Goal: Download file/media

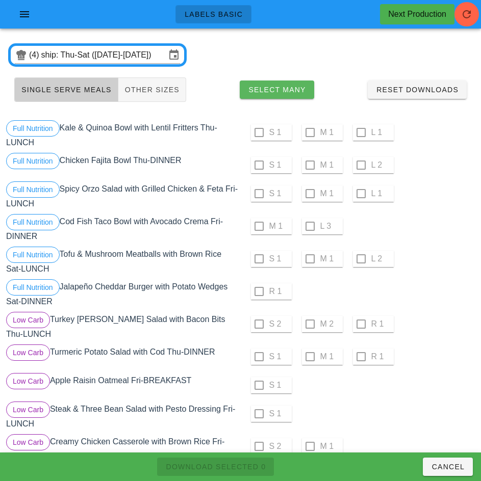
click at [287, 88] on span "Select Many" at bounding box center [277, 90] width 58 height 8
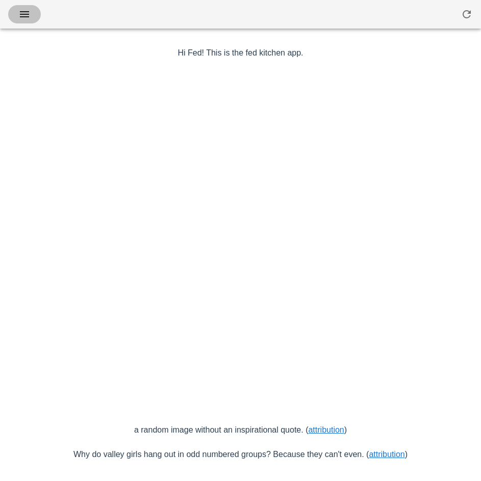
click at [24, 15] on icon "button" at bounding box center [24, 14] width 12 height 12
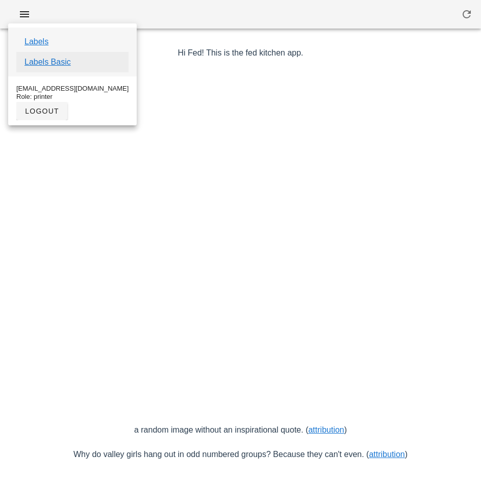
click at [65, 66] on link "Labels Basic" at bounding box center [47, 62] width 46 height 12
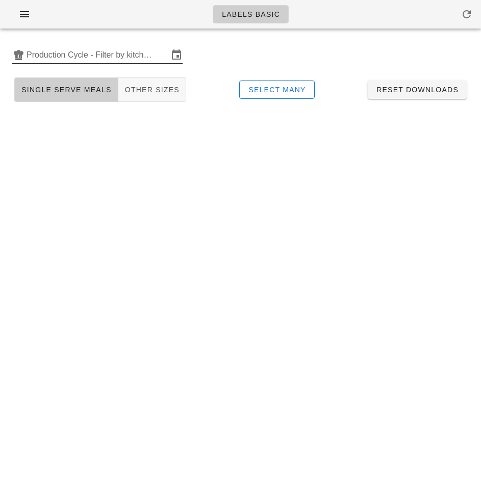
click at [71, 51] on input "Production Cycle - Filter by kitchen production schedules" at bounding box center [98, 55] width 142 height 16
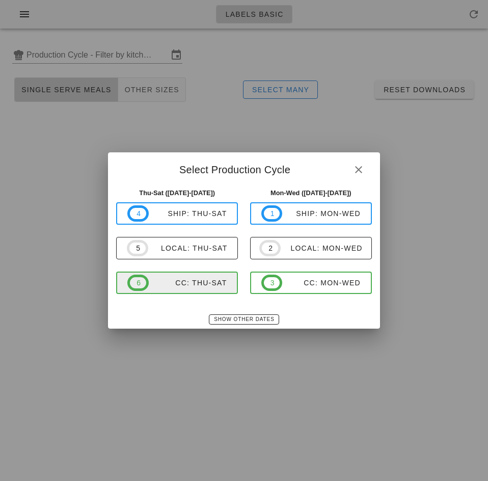
click at [208, 279] on div "CC: Thu-Sat" at bounding box center [188, 283] width 78 height 8
type input "CC: Thu-Sat (Aug 14-Aug 16)"
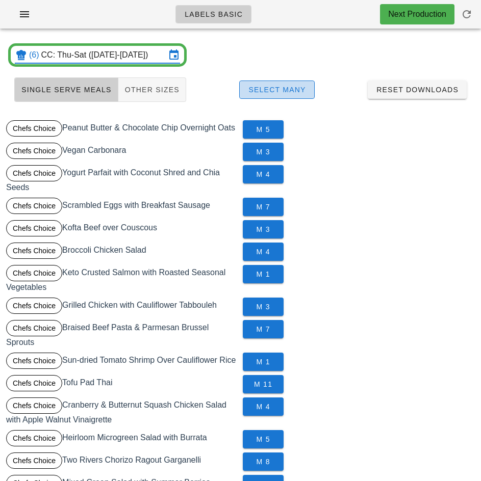
click at [293, 87] on span "Select Many" at bounding box center [277, 90] width 58 height 8
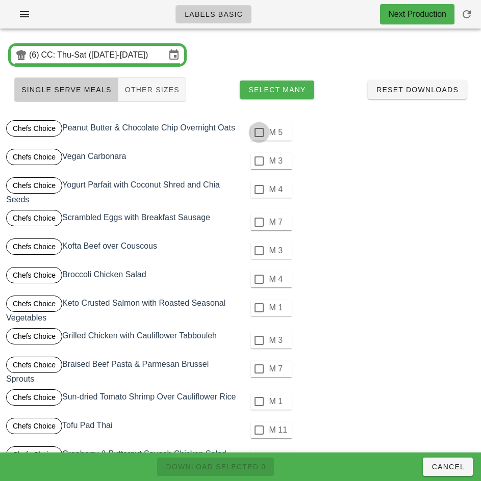
click at [258, 133] on div at bounding box center [258, 132] width 17 height 17
checkbox input "true"
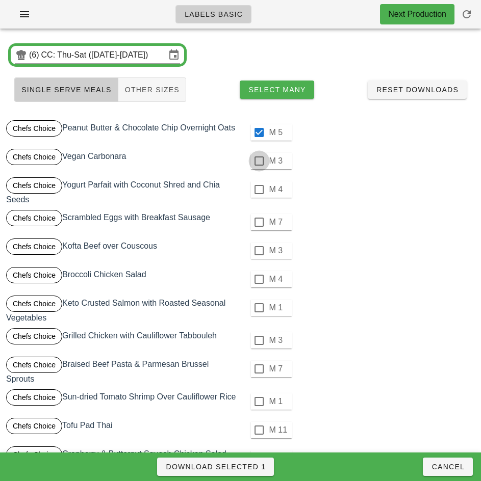
click at [258, 161] on div at bounding box center [258, 160] width 17 height 17
checkbox input "true"
click at [258, 190] on div at bounding box center [258, 189] width 17 height 17
checkbox input "true"
click at [258, 222] on div at bounding box center [258, 222] width 17 height 17
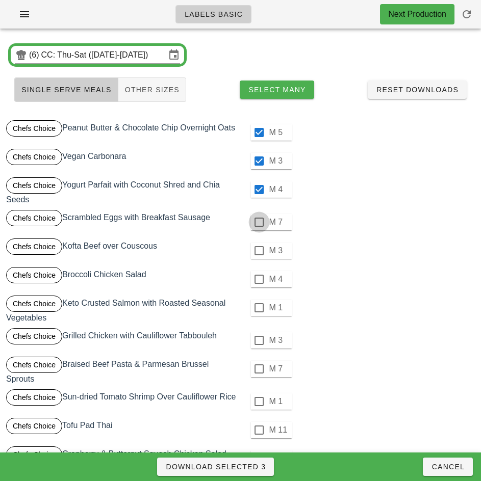
checkbox input "true"
click at [259, 250] on div at bounding box center [258, 250] width 17 height 17
checkbox input "true"
click at [258, 279] on div at bounding box center [258, 279] width 17 height 17
checkbox input "true"
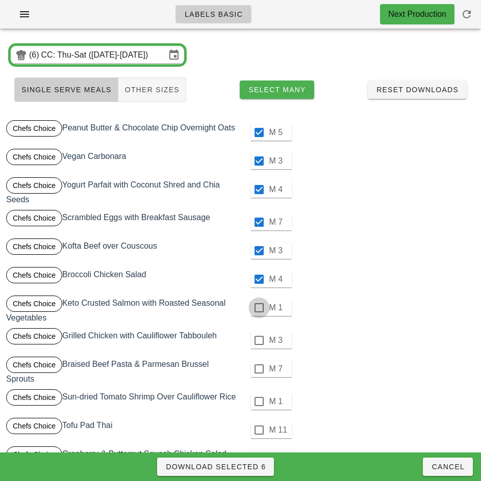
click at [259, 306] on div at bounding box center [258, 307] width 17 height 17
checkbox input "true"
click at [258, 340] on div at bounding box center [258, 340] width 17 height 17
checkbox input "true"
click at [258, 369] on div at bounding box center [258, 368] width 17 height 17
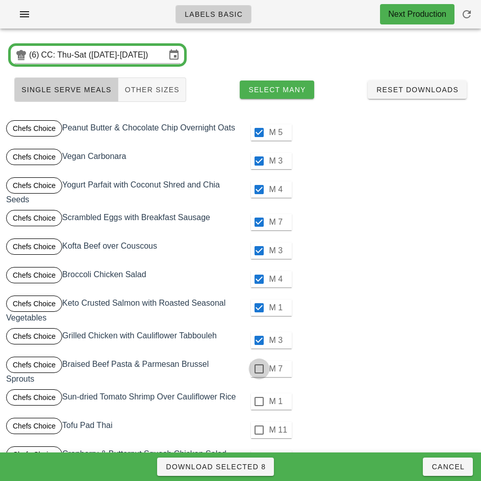
checkbox input "true"
click at [257, 402] on div at bounding box center [258, 401] width 17 height 17
checkbox input "true"
click at [258, 430] on div at bounding box center [258, 429] width 17 height 17
checkbox input "true"
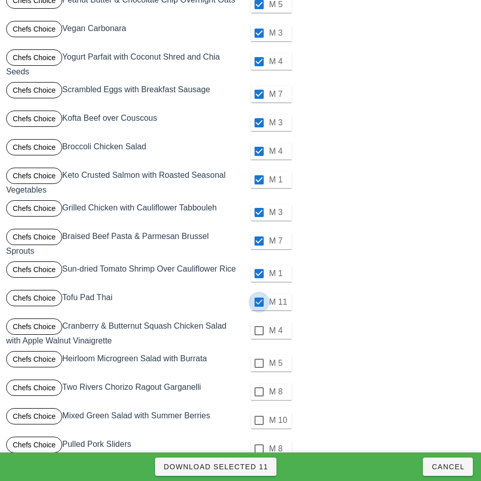
scroll to position [183, 0]
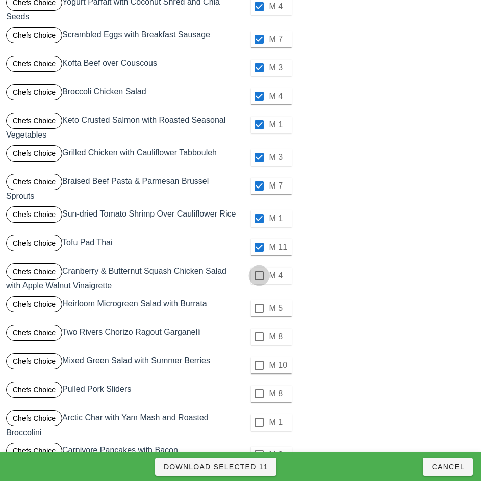
click at [258, 277] on div at bounding box center [258, 275] width 17 height 17
checkbox input "true"
click at [257, 308] on div at bounding box center [258, 308] width 17 height 17
checkbox input "true"
click at [258, 337] on div at bounding box center [258, 336] width 17 height 17
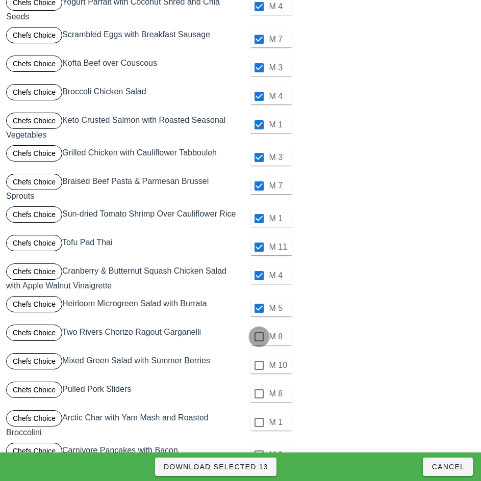
checkbox input "true"
click at [258, 366] on div at bounding box center [258, 365] width 17 height 17
checkbox input "true"
click at [258, 394] on div at bounding box center [258, 393] width 17 height 17
checkbox input "true"
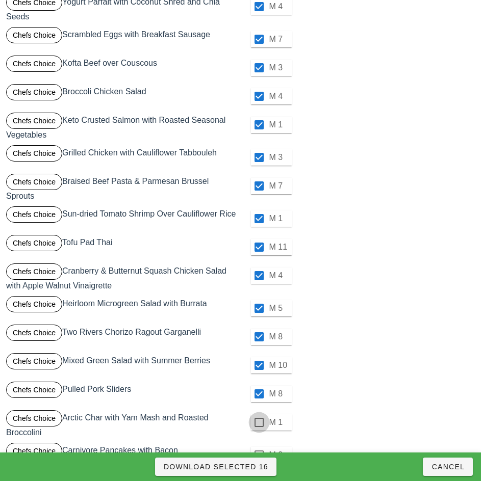
click at [259, 420] on div at bounding box center [258, 422] width 17 height 17
checkbox input "true"
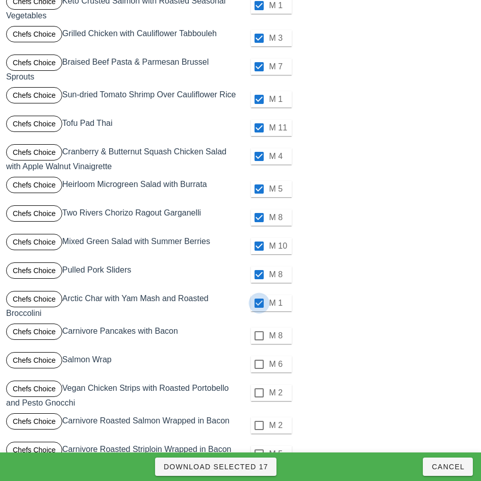
scroll to position [376, 0]
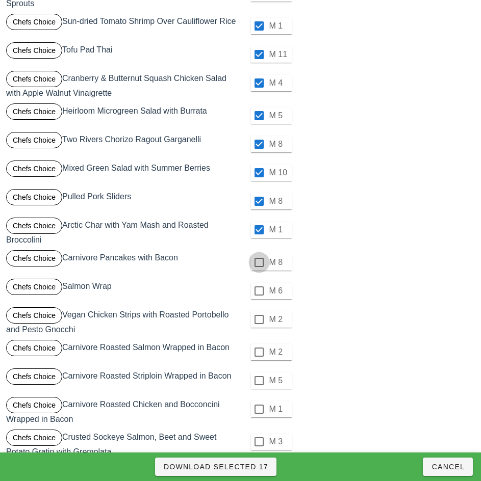
click at [258, 262] on div at bounding box center [258, 262] width 17 height 17
checkbox input "true"
click at [258, 291] on div at bounding box center [258, 290] width 17 height 17
checkbox input "true"
click at [258, 320] on div at bounding box center [258, 319] width 17 height 17
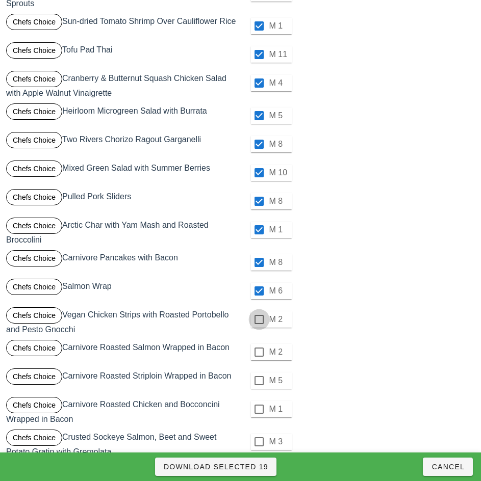
checkbox input "true"
click at [258, 352] on div at bounding box center [258, 351] width 17 height 17
checkbox input "true"
click at [258, 381] on div at bounding box center [258, 380] width 17 height 17
checkbox input "true"
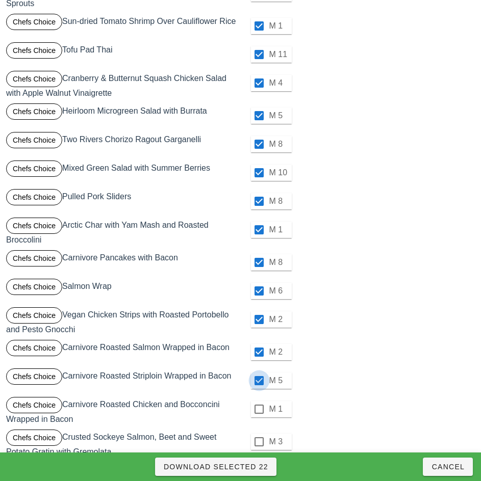
click at [258, 409] on div at bounding box center [258, 409] width 17 height 17
checkbox input "true"
click at [258, 442] on div at bounding box center [258, 441] width 17 height 17
checkbox input "true"
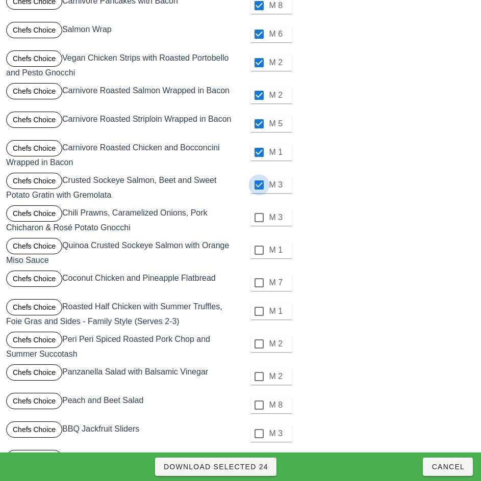
scroll to position [636, 0]
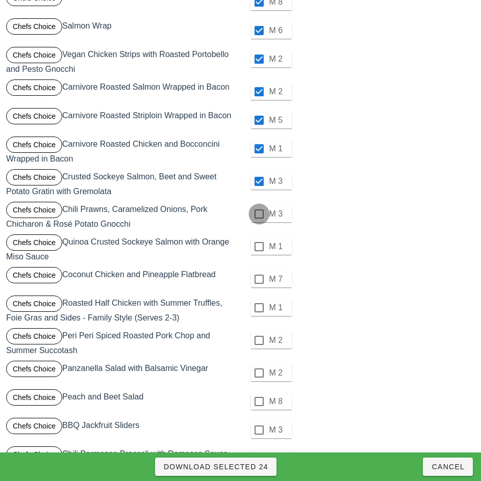
click at [258, 214] on div at bounding box center [258, 213] width 17 height 17
checkbox input "true"
click at [258, 247] on div at bounding box center [258, 246] width 17 height 17
checkbox input "true"
click at [258, 279] on div at bounding box center [258, 279] width 17 height 17
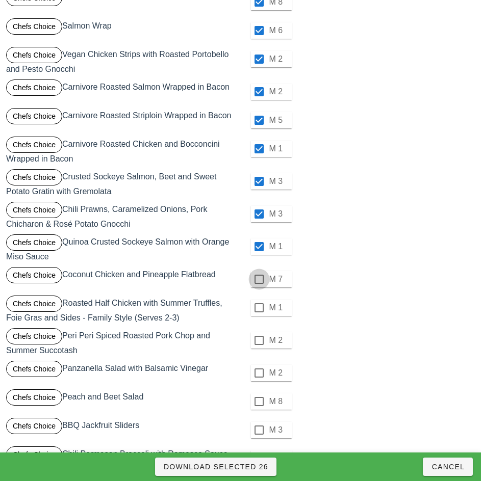
checkbox input "true"
click at [258, 308] on div at bounding box center [258, 307] width 17 height 17
checkbox input "true"
click at [258, 340] on div at bounding box center [258, 340] width 17 height 17
checkbox input "true"
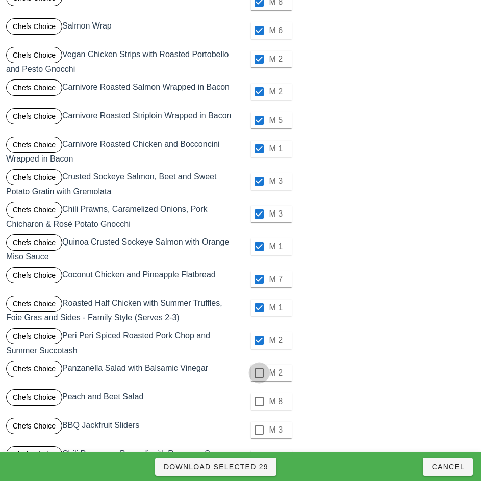
click at [258, 373] on div at bounding box center [258, 372] width 17 height 17
checkbox input "true"
click at [258, 402] on div at bounding box center [258, 401] width 17 height 17
checkbox input "true"
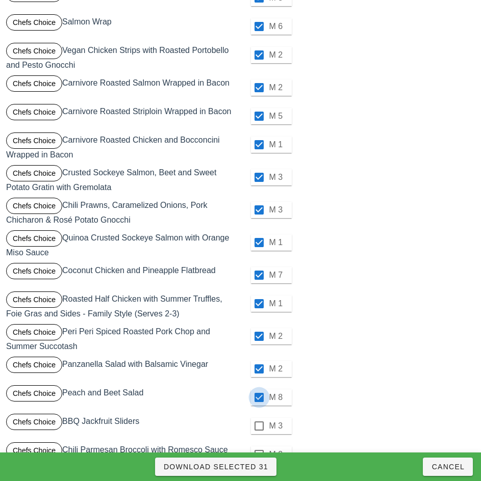
scroll to position [673, 0]
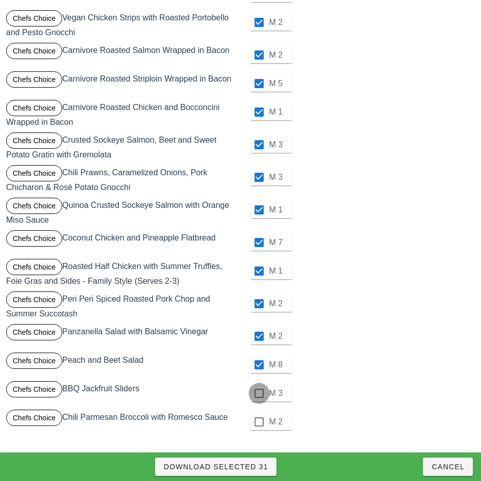
click at [258, 393] on div at bounding box center [258, 393] width 17 height 17
checkbox input "true"
click at [258, 422] on div at bounding box center [258, 421] width 17 height 17
checkbox input "true"
click at [259, 273] on div at bounding box center [258, 270] width 17 height 17
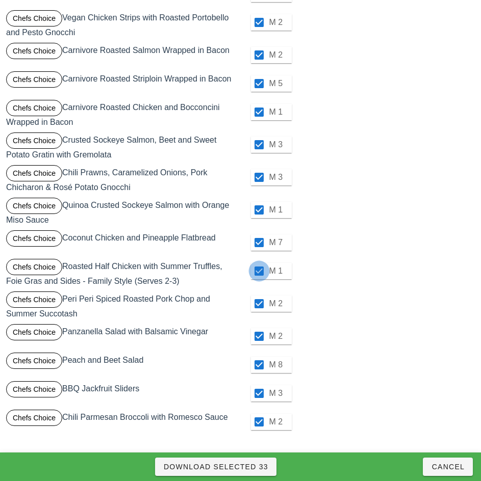
checkbox input "false"
click at [437, 273] on div "M 1" at bounding box center [359, 271] width 232 height 24
click at [262, 463] on span "Download Selected 32" at bounding box center [215, 467] width 105 height 8
checkbox input "false"
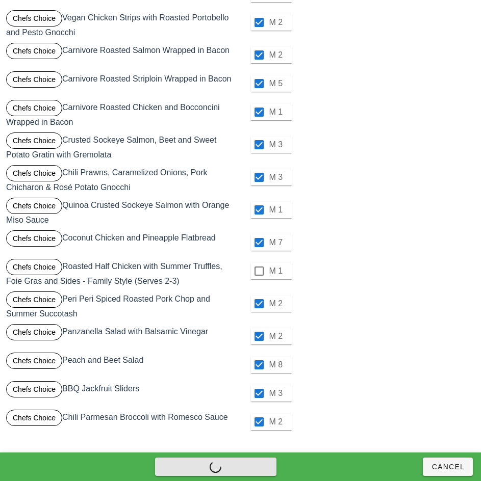
checkbox input "false"
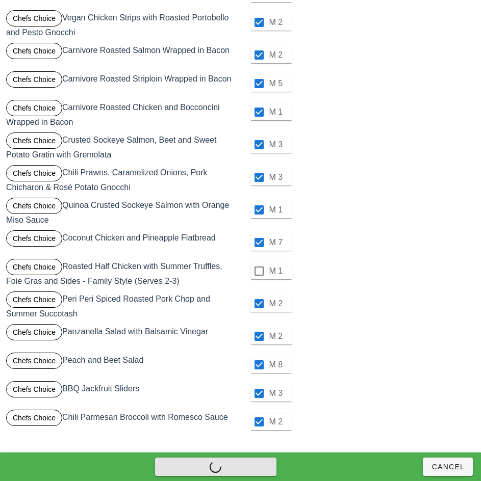
checkbox input "false"
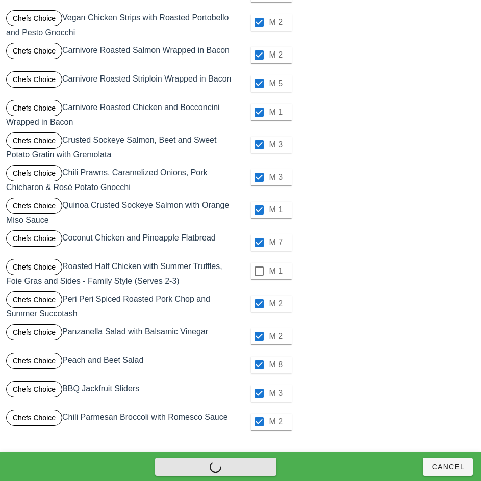
checkbox input "false"
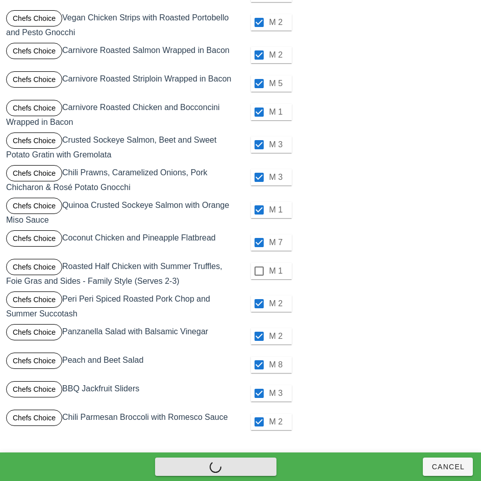
checkbox input "false"
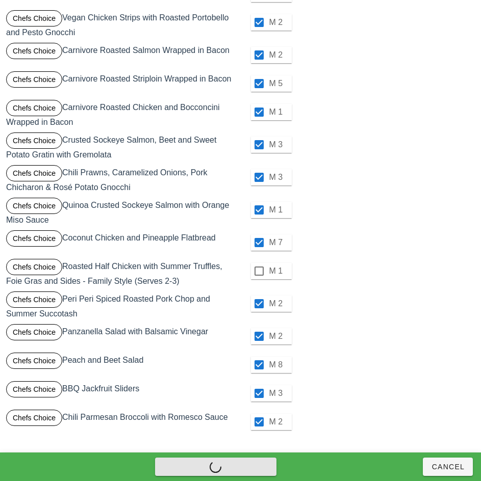
checkbox input "false"
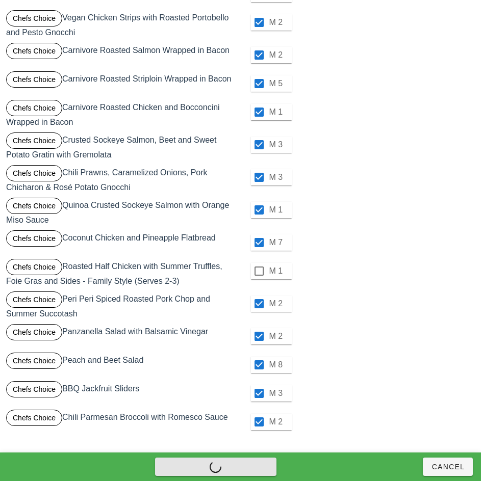
checkbox input "false"
